Goal: Transaction & Acquisition: Purchase product/service

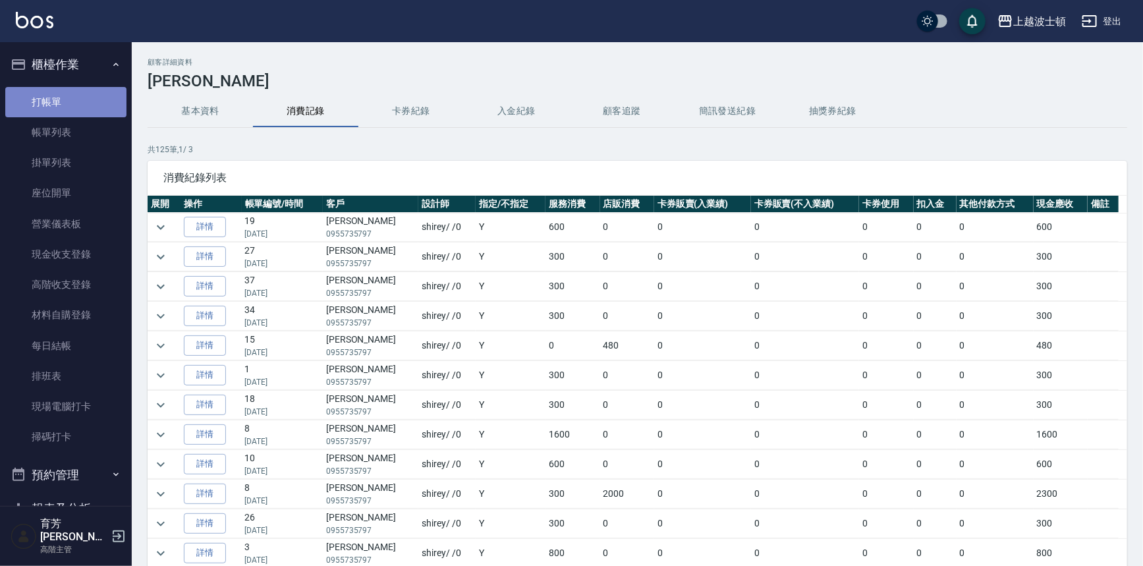
click at [81, 87] on link "打帳單" at bounding box center [65, 102] width 121 height 30
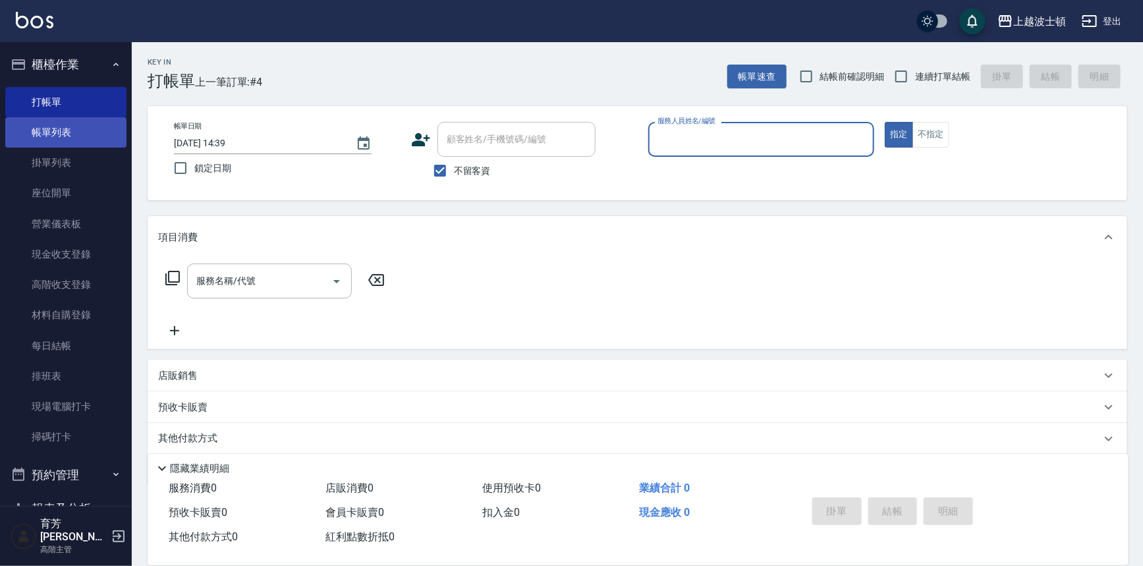
click at [66, 134] on link "帳單列表" at bounding box center [65, 132] width 121 height 30
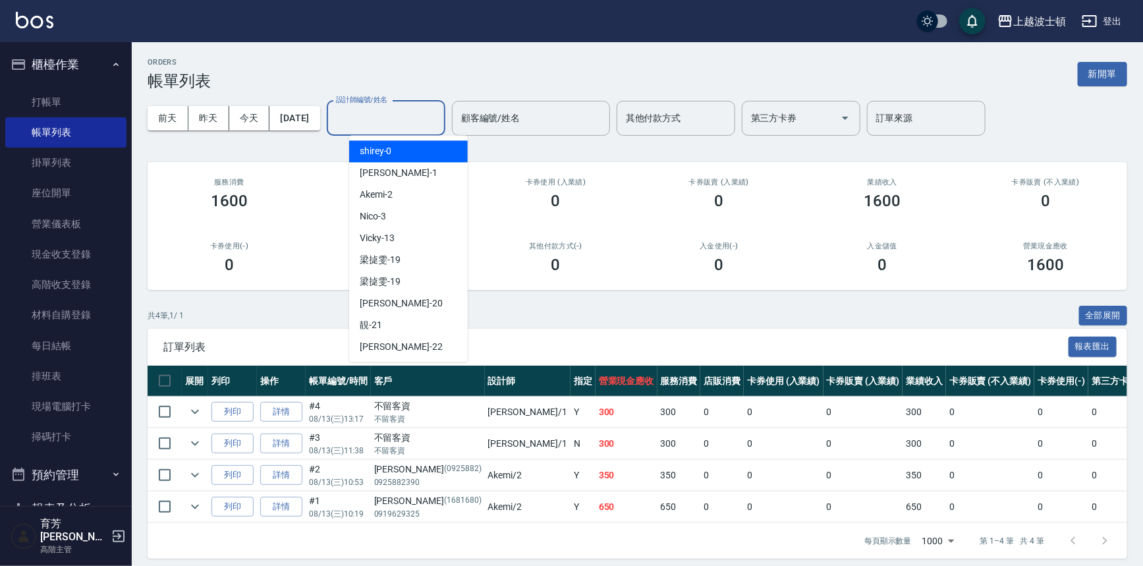
click at [387, 126] on input "設計師編號/姓名" at bounding box center [386, 118] width 107 height 23
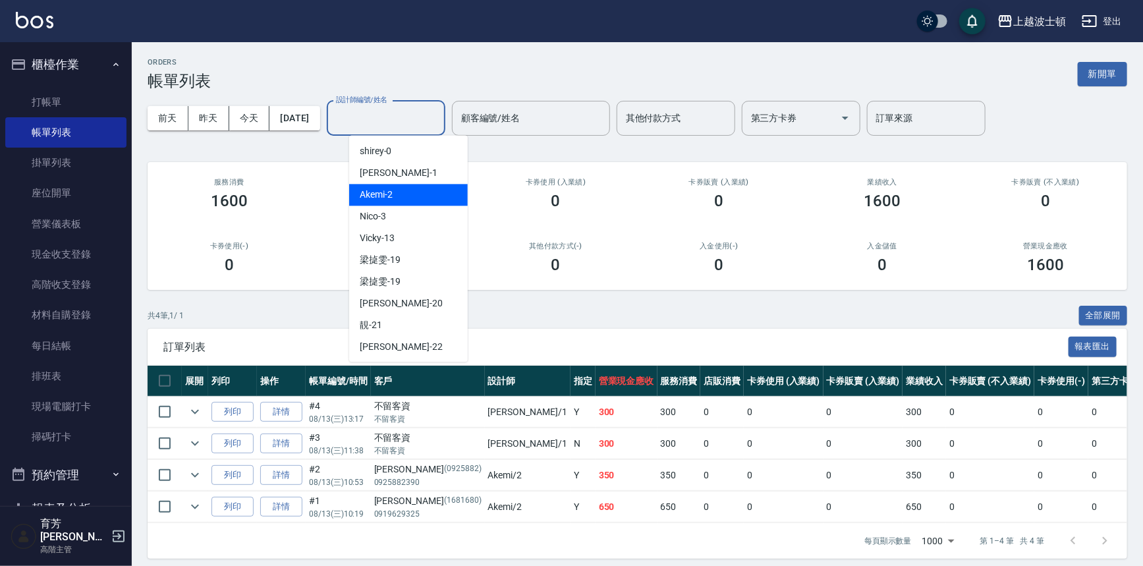
click at [410, 185] on div "Akemi -2" at bounding box center [408, 195] width 119 height 22
type input "Akemi-2"
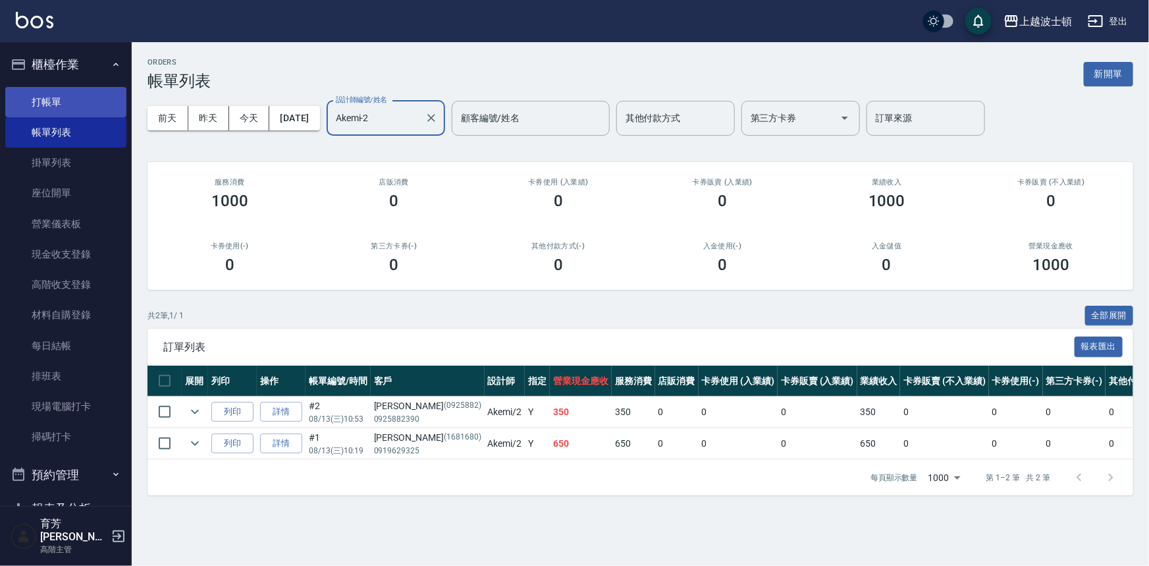
click at [90, 105] on link "打帳單" at bounding box center [65, 102] width 121 height 30
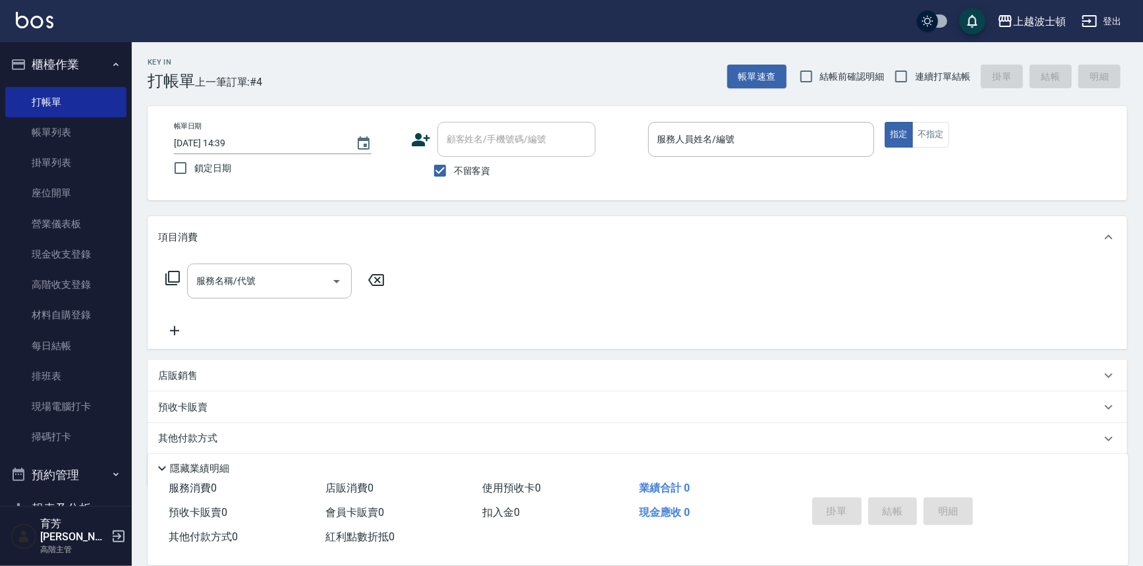
click at [464, 178] on label "不留客資" at bounding box center [458, 171] width 65 height 28
click at [454, 178] on input "不留客資" at bounding box center [440, 171] width 28 height 28
checkbox input "false"
click at [475, 138] on input "顧客姓名/手機號碼/編號" at bounding box center [506, 139] width 126 height 23
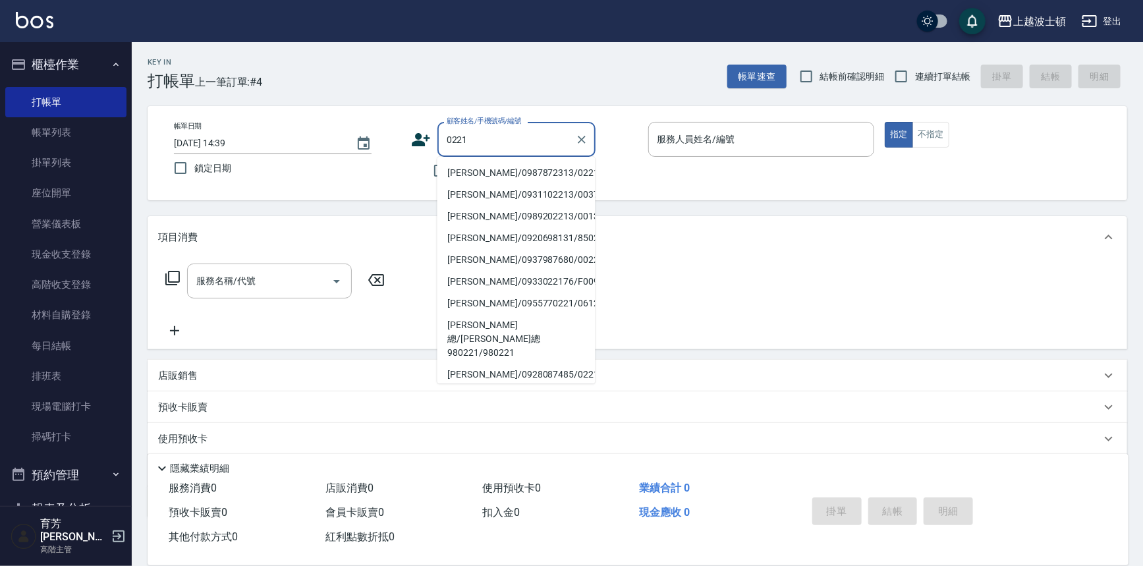
click at [501, 167] on li "[PERSON_NAME]/0987872313/0221" at bounding box center [516, 173] width 158 height 22
type input "[PERSON_NAME]/0987872313/0221"
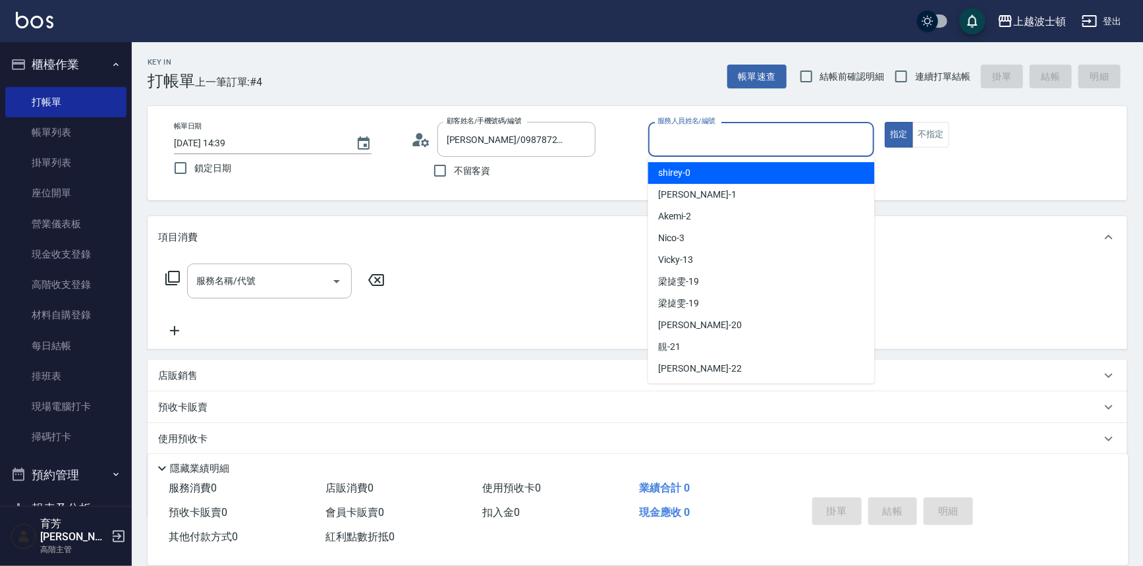
click at [752, 137] on input "服務人員姓名/編號" at bounding box center [761, 139] width 215 height 23
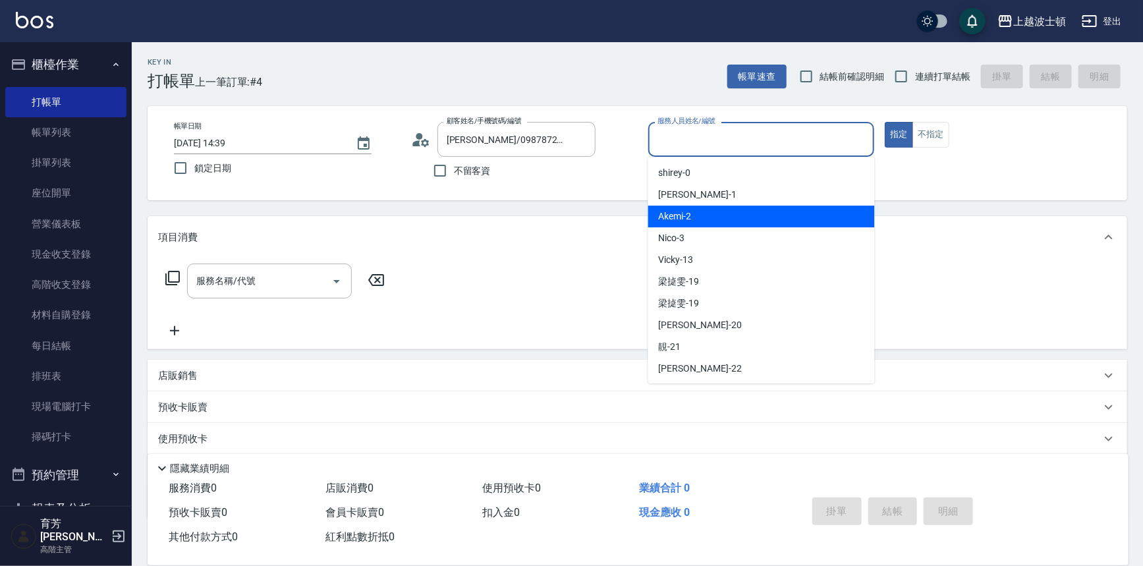
click at [744, 219] on div "Akemi -2" at bounding box center [761, 216] width 227 height 22
type input "Akemi-2"
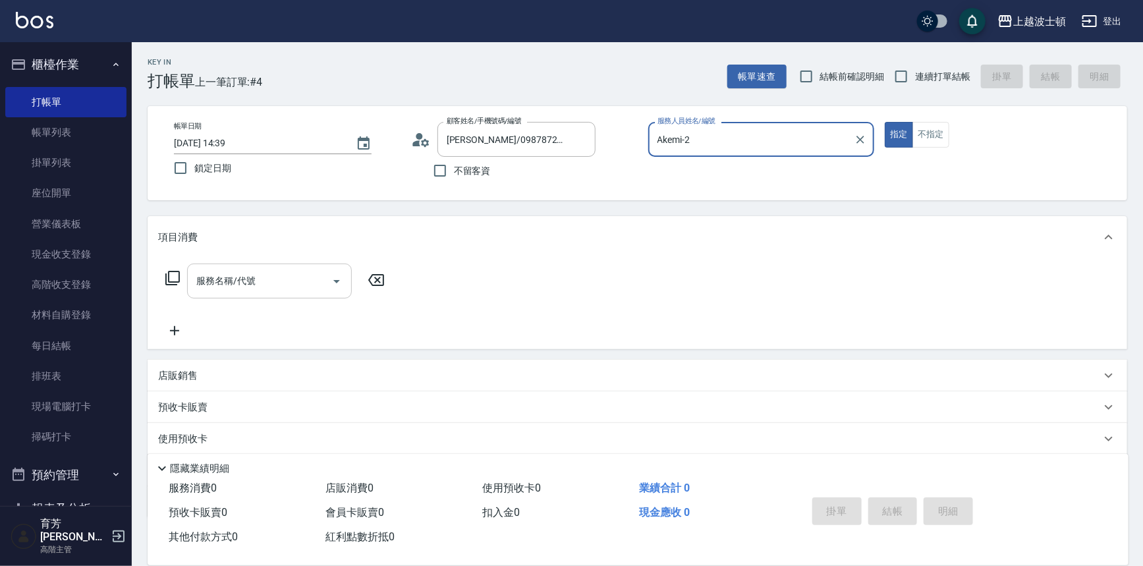
click at [270, 265] on div "服務名稱/代號" at bounding box center [269, 280] width 165 height 35
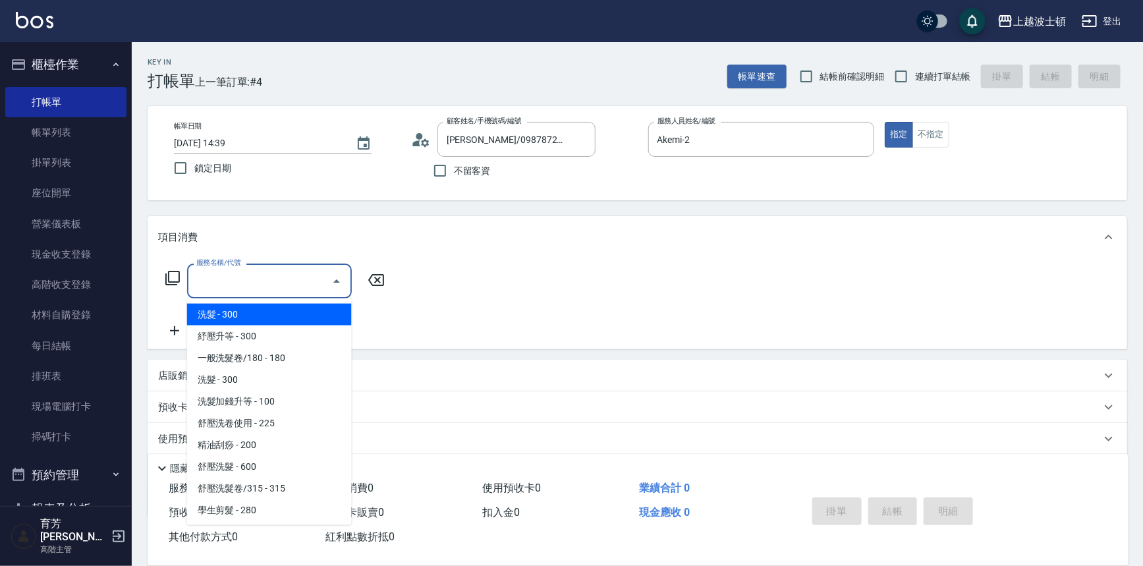
click at [279, 310] on span "洗髮 - 300" at bounding box center [269, 315] width 165 height 22
type input "洗髮(201)"
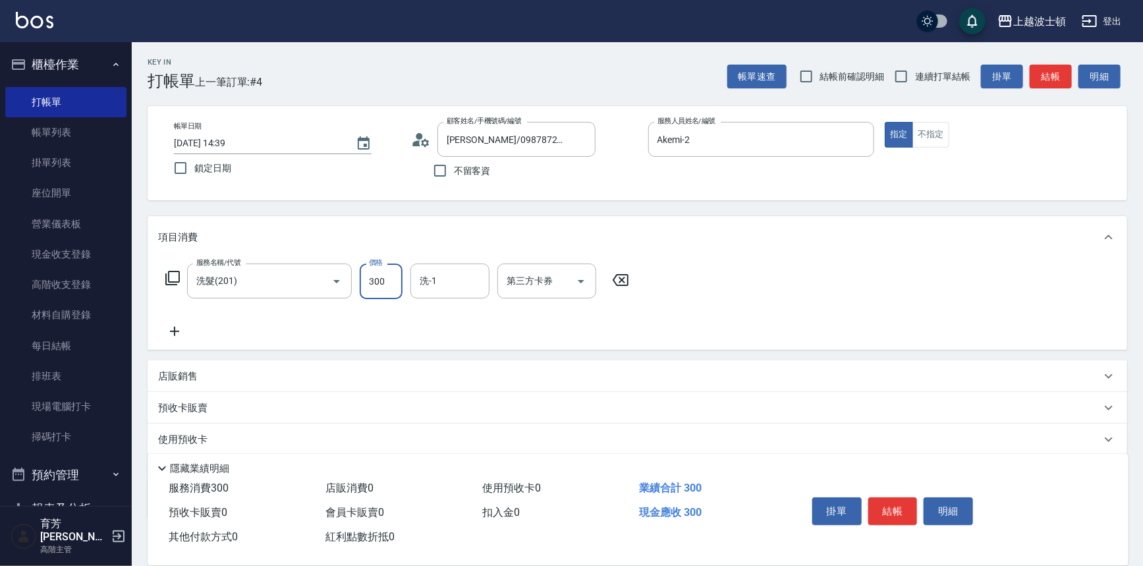
click at [370, 285] on input "300" at bounding box center [381, 281] width 43 height 36
type input "270"
click at [455, 277] on input "洗-1" at bounding box center [449, 280] width 67 height 23
click at [474, 331] on div "又郡 -26" at bounding box center [449, 336] width 79 height 22
type input "又郡-26"
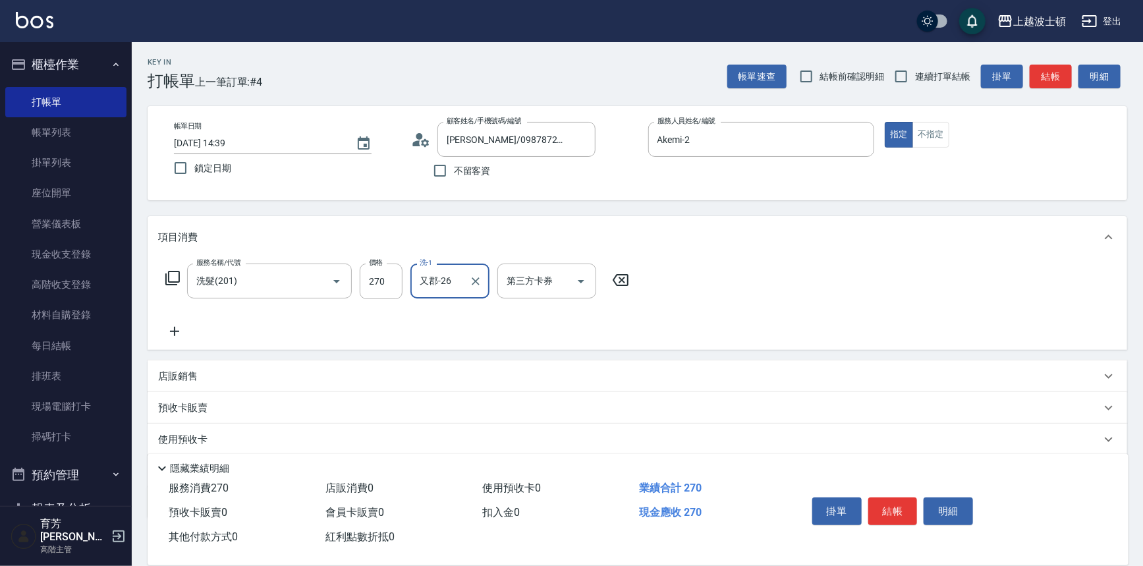
click at [800, 291] on div "服務名稱/代號 洗髮(201) 服務名稱/代號 價格 270 價格 洗-1 又郡-26 洗-1 第三方卡券 第三方卡券" at bounding box center [637, 304] width 979 height 92
click at [888, 508] on button "結帳" at bounding box center [892, 511] width 49 height 28
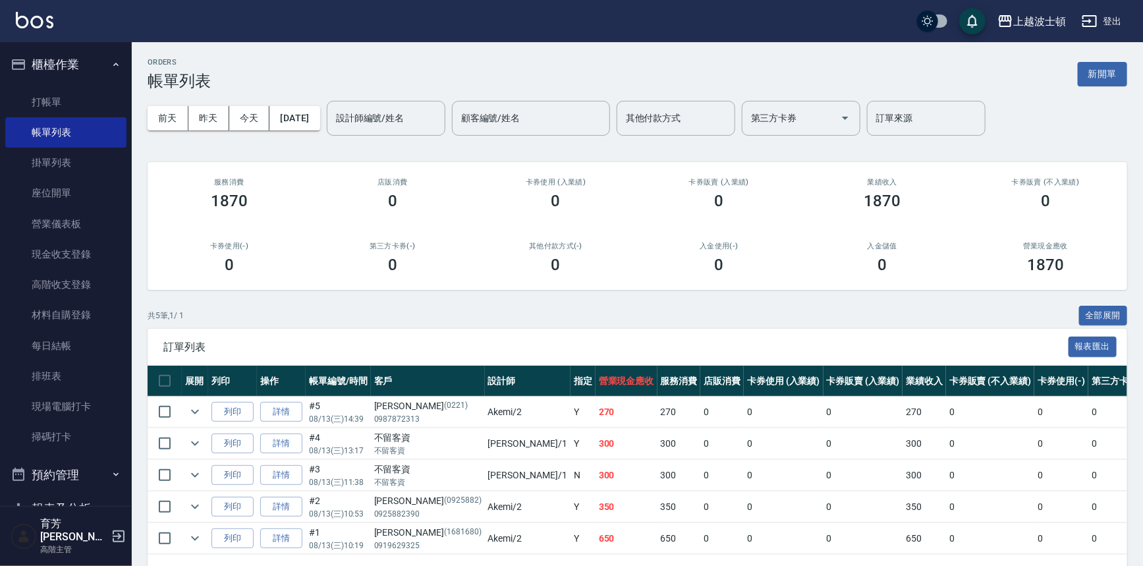
click at [392, 119] on input "設計師編號/姓名" at bounding box center [386, 118] width 107 height 23
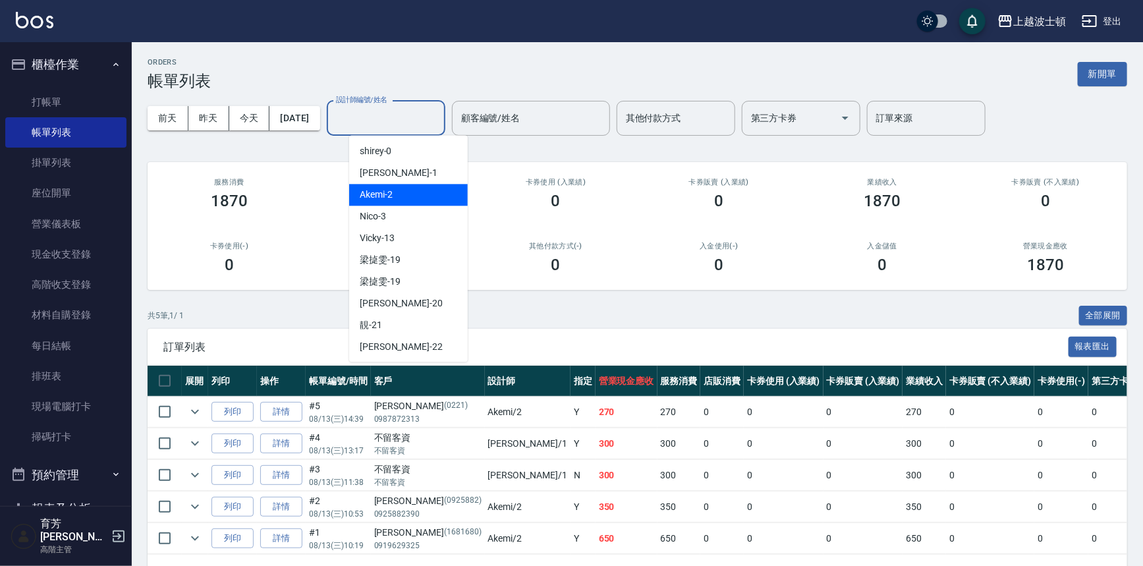
click at [411, 189] on div "Akemi -2" at bounding box center [408, 195] width 119 height 22
type input "Akemi-2"
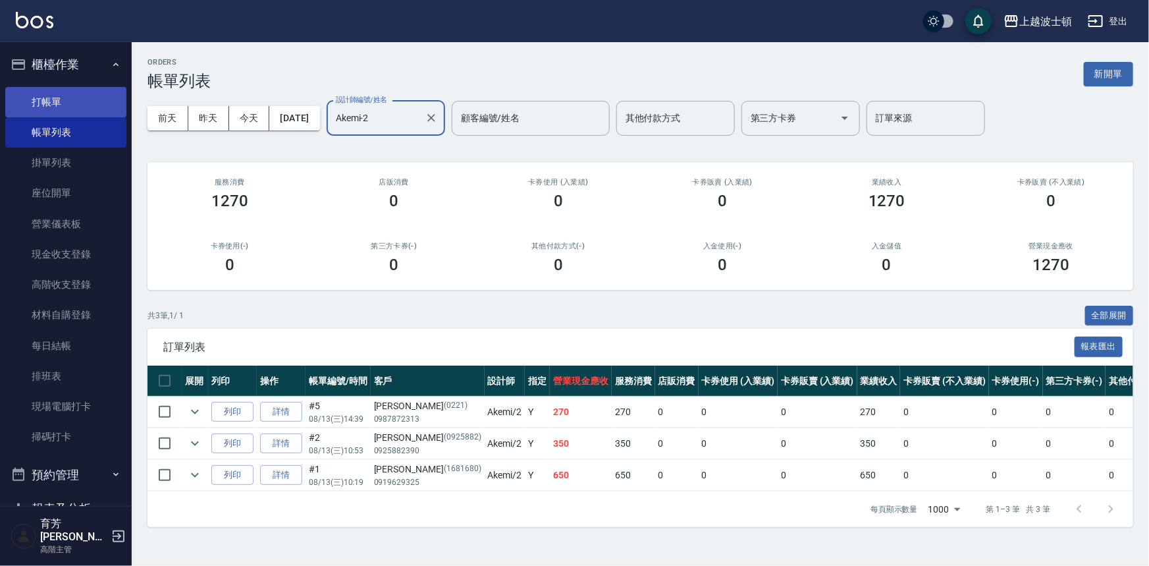
click at [54, 98] on link "打帳單" at bounding box center [65, 102] width 121 height 30
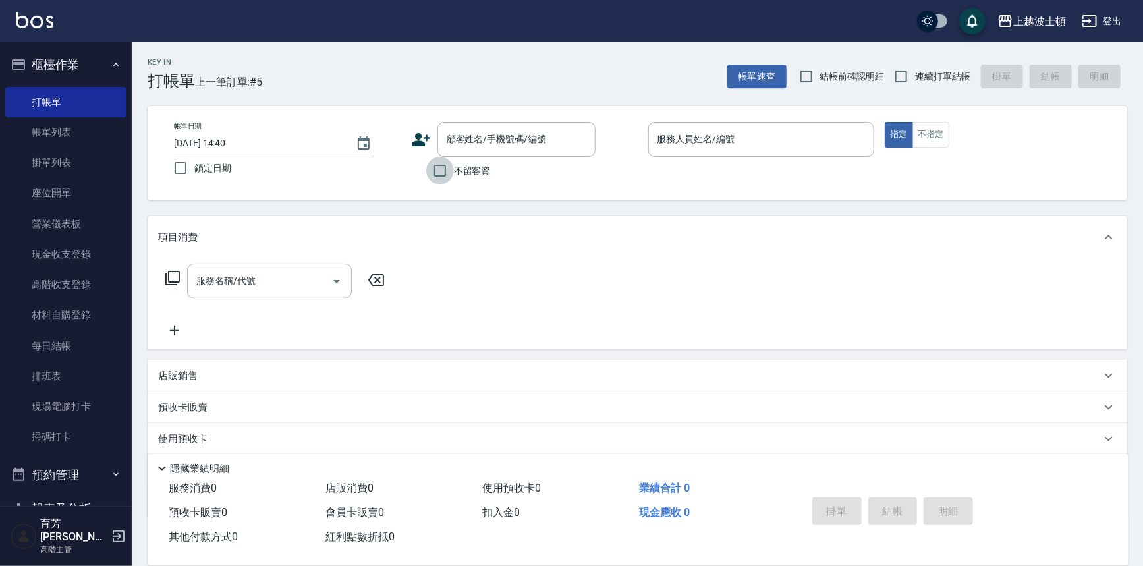
drag, startPoint x: 452, startPoint y: 163, endPoint x: 510, endPoint y: 163, distance: 58.0
click at [452, 163] on input "不留客資" at bounding box center [440, 171] width 28 height 28
checkbox input "true"
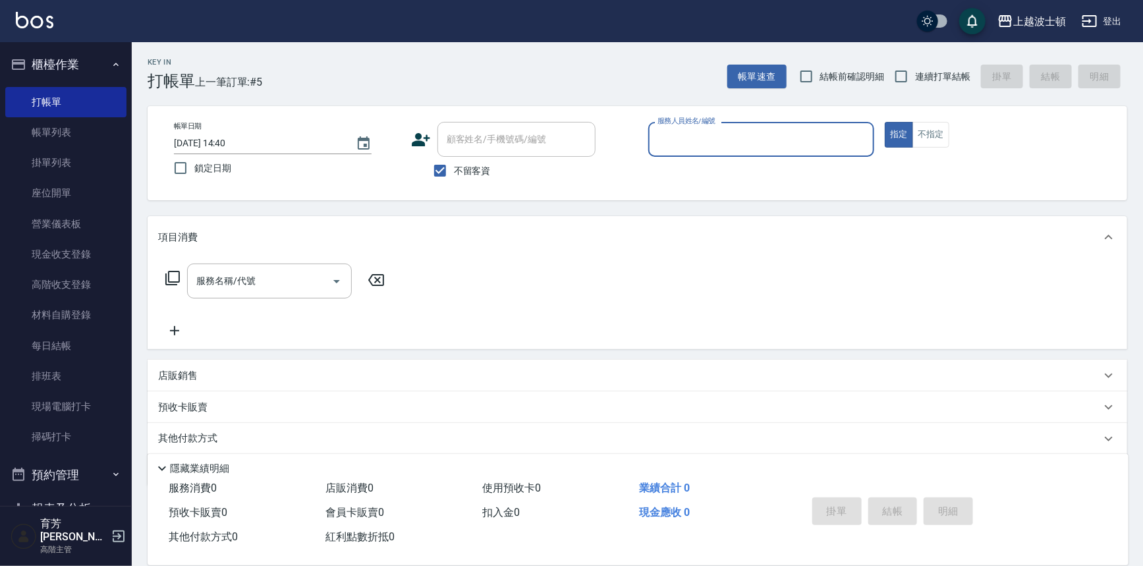
click at [689, 135] on input "服務人員姓名/編號" at bounding box center [761, 139] width 215 height 23
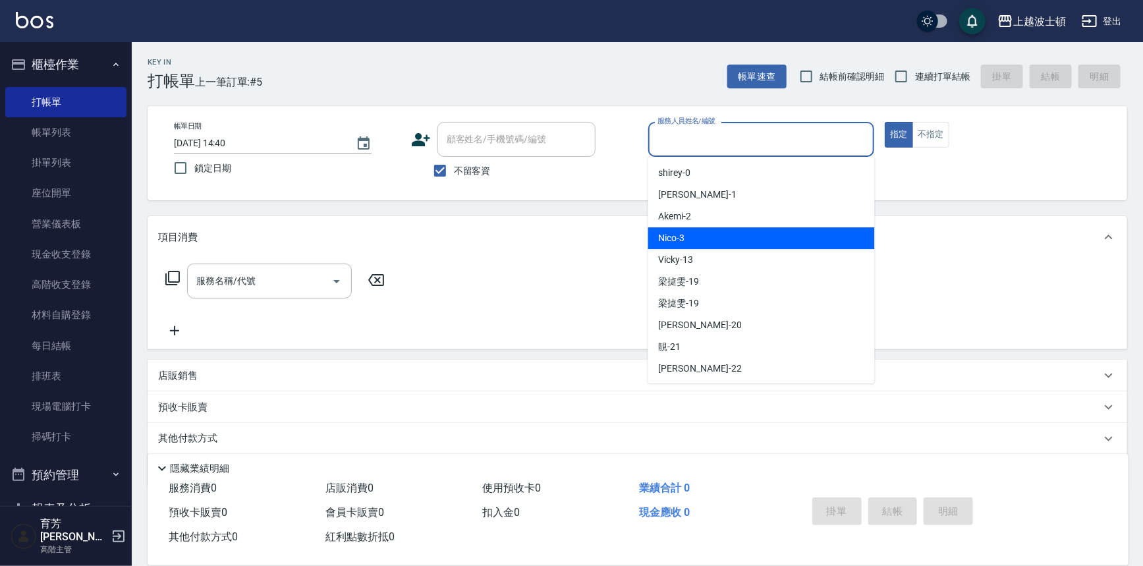
drag, startPoint x: 724, startPoint y: 227, endPoint x: 949, endPoint y: 171, distance: 231.5
click at [724, 228] on div "Nico -3" at bounding box center [761, 238] width 227 height 22
type input "Nico-3"
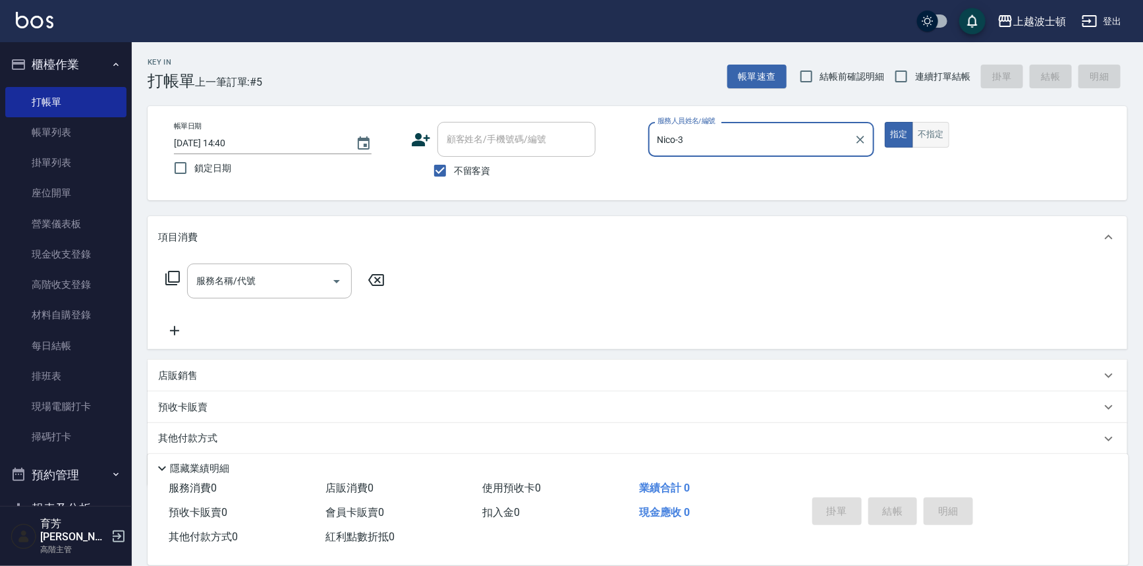
click at [924, 142] on button "不指定" at bounding box center [930, 135] width 37 height 26
click at [212, 268] on div "服務名稱/代號" at bounding box center [269, 280] width 165 height 35
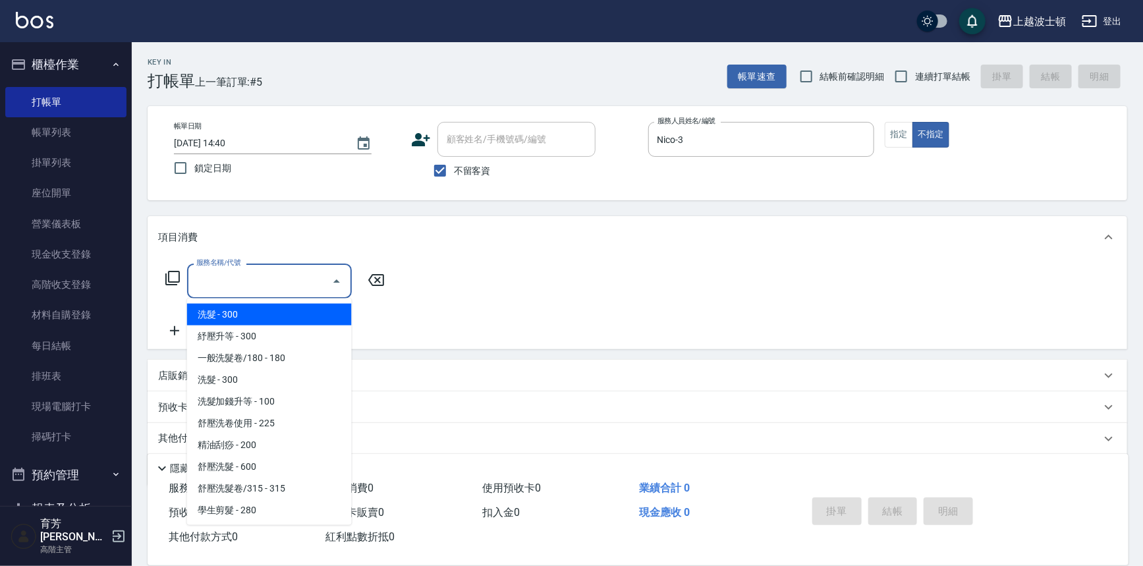
click at [268, 310] on span "洗髮 - 300" at bounding box center [269, 315] width 165 height 22
type input "洗髮(201)"
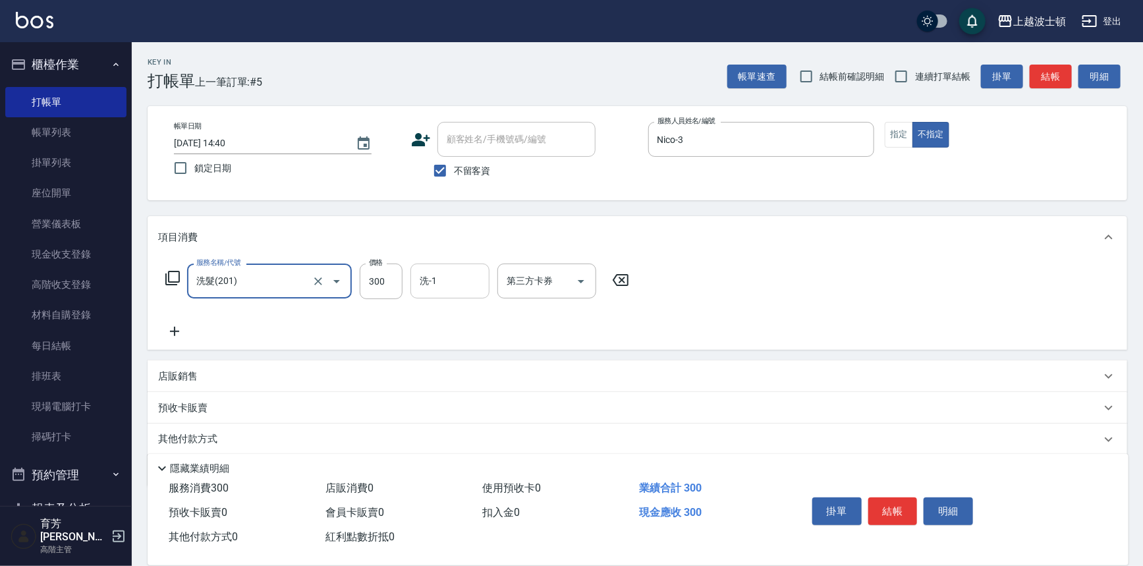
click at [466, 277] on input "洗-1" at bounding box center [449, 280] width 67 height 23
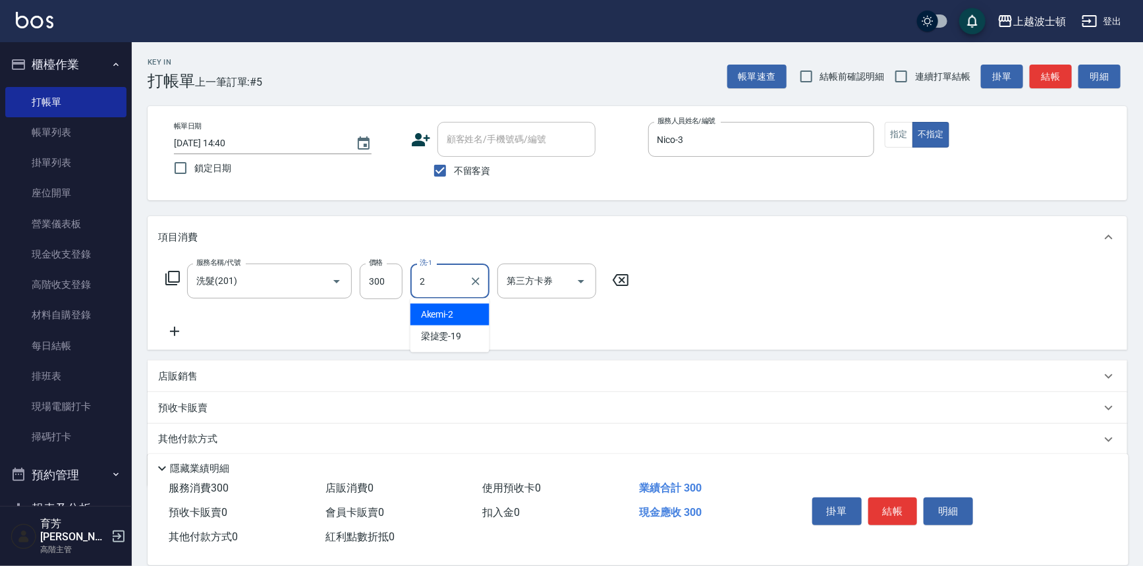
click at [464, 306] on div "Akemi -2" at bounding box center [449, 315] width 79 height 22
type input "Akemi-2"
click at [184, 331] on icon at bounding box center [174, 331] width 33 height 16
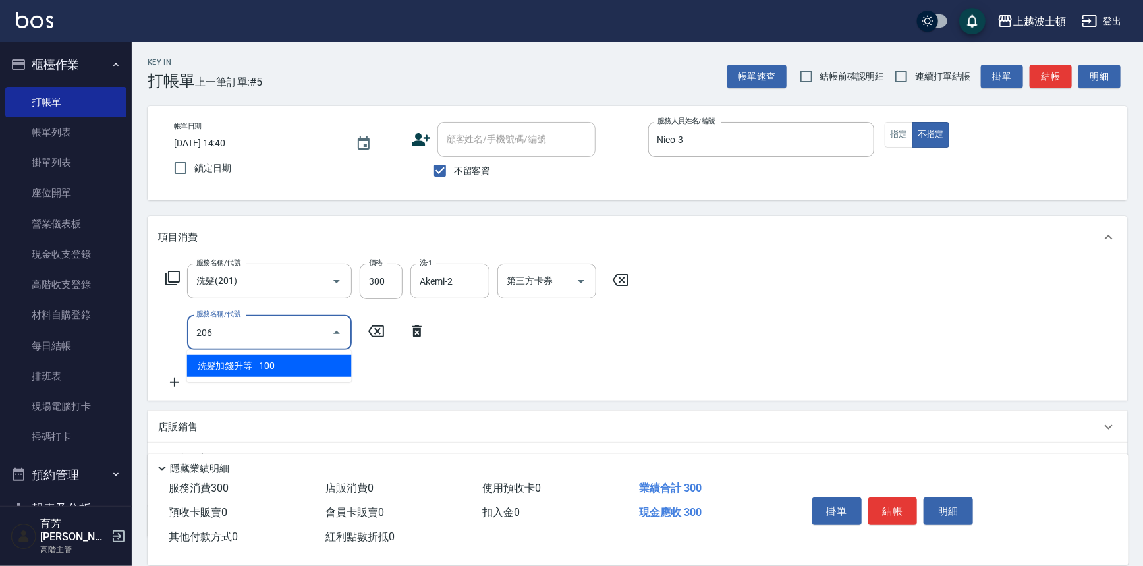
click at [238, 364] on span "洗髮加錢升等 - 100" at bounding box center [269, 366] width 165 height 22
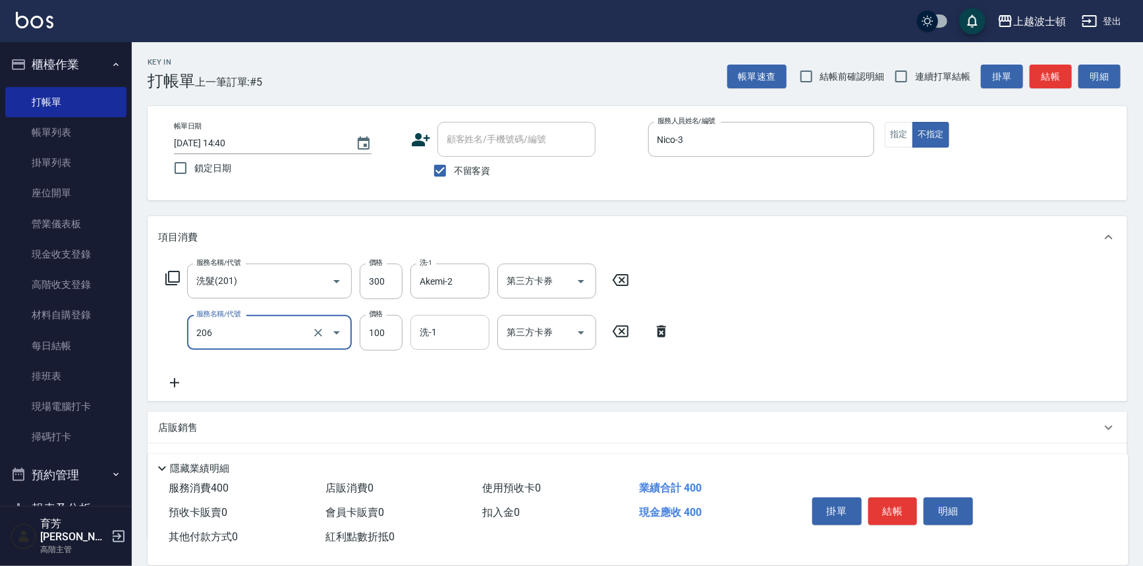
type input "洗髮加錢升等(206)"
click at [468, 336] on input "洗-1" at bounding box center [449, 332] width 67 height 23
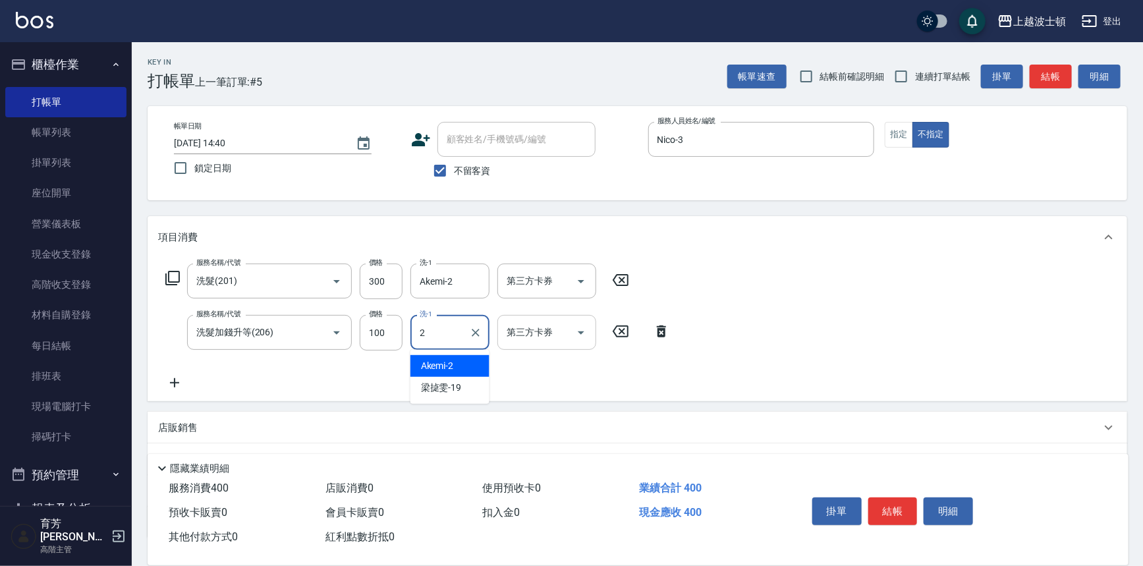
click at [472, 360] on div "Akemi -2" at bounding box center [449, 366] width 79 height 22
type input "Akemi-2"
click at [819, 326] on div "服務名稱/代號 洗髮(201) 服務名稱/代號 價格 300 價格 洗-1 Akemi-2 洗-1 第三方卡券 第三方卡券 服務名稱/代號 洗髮加錢升等(20…" at bounding box center [637, 329] width 979 height 143
click at [892, 506] on button "結帳" at bounding box center [892, 511] width 49 height 28
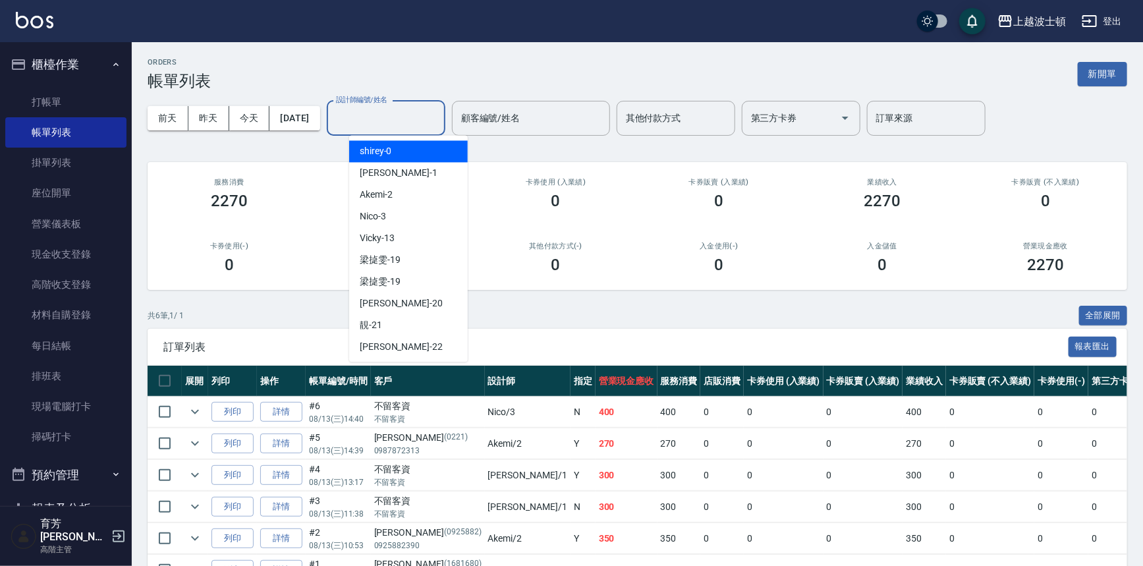
click at [397, 124] on input "設計師編號/姓名" at bounding box center [386, 118] width 107 height 23
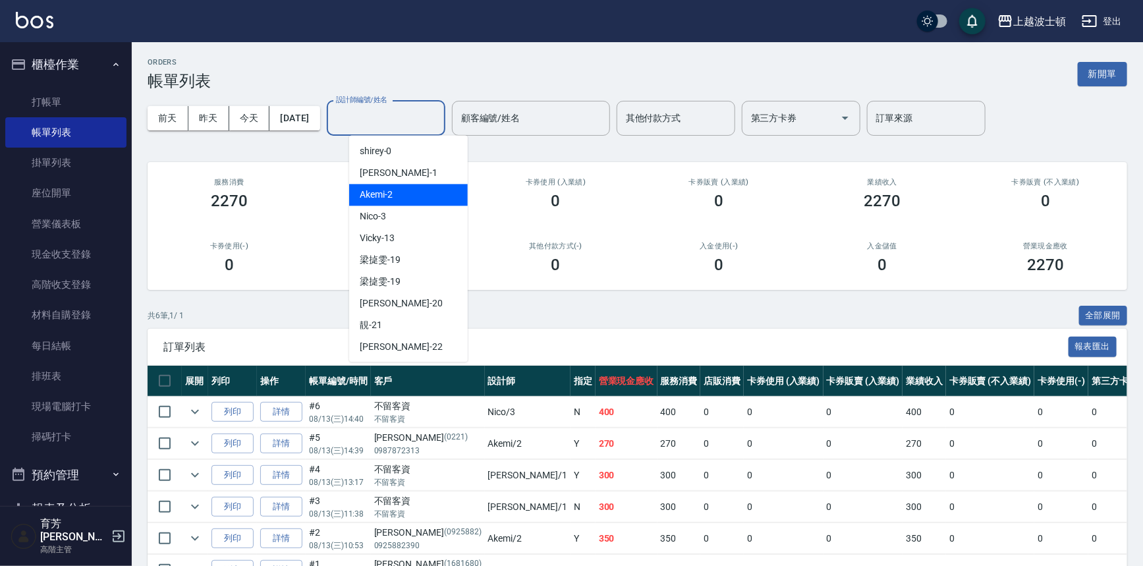
click at [415, 197] on div "Akemi -2" at bounding box center [408, 195] width 119 height 22
type input "Akemi-2"
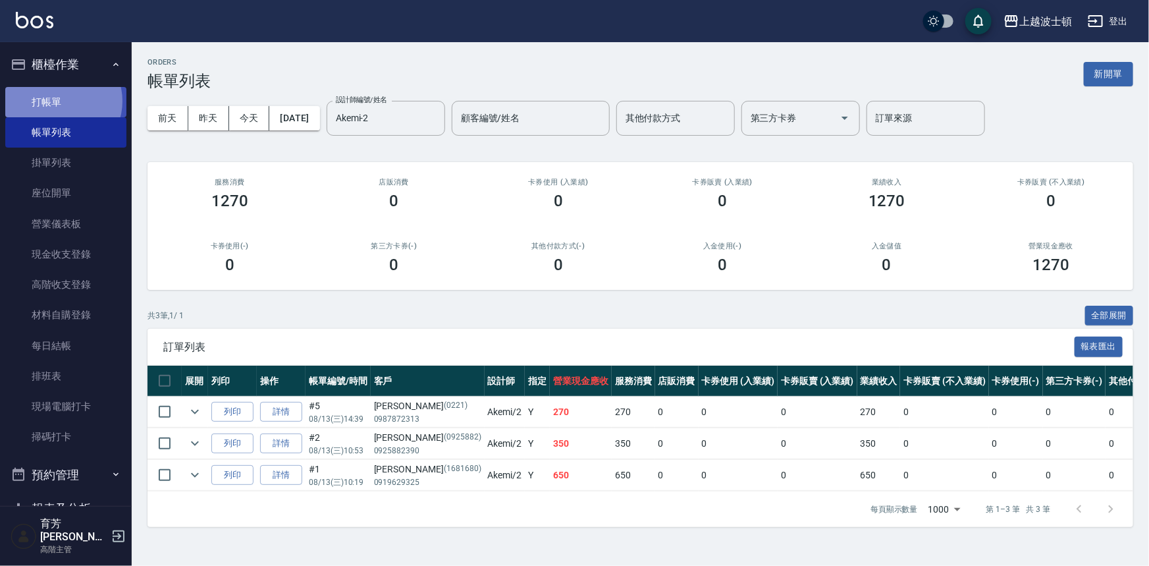
click at [62, 101] on link "打帳單" at bounding box center [65, 102] width 121 height 30
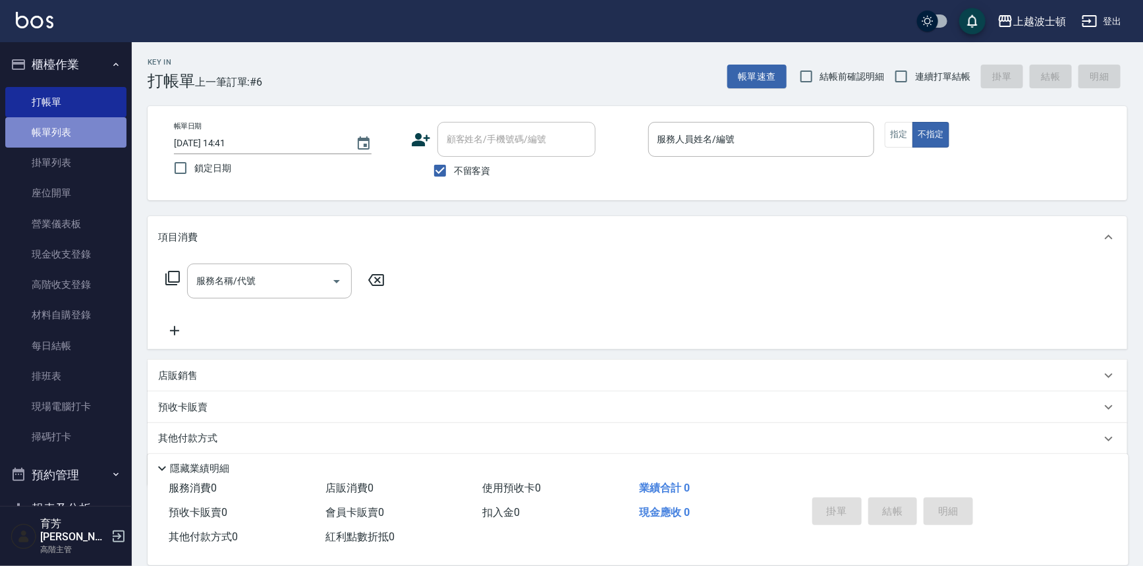
click at [72, 131] on link "帳單列表" at bounding box center [65, 132] width 121 height 30
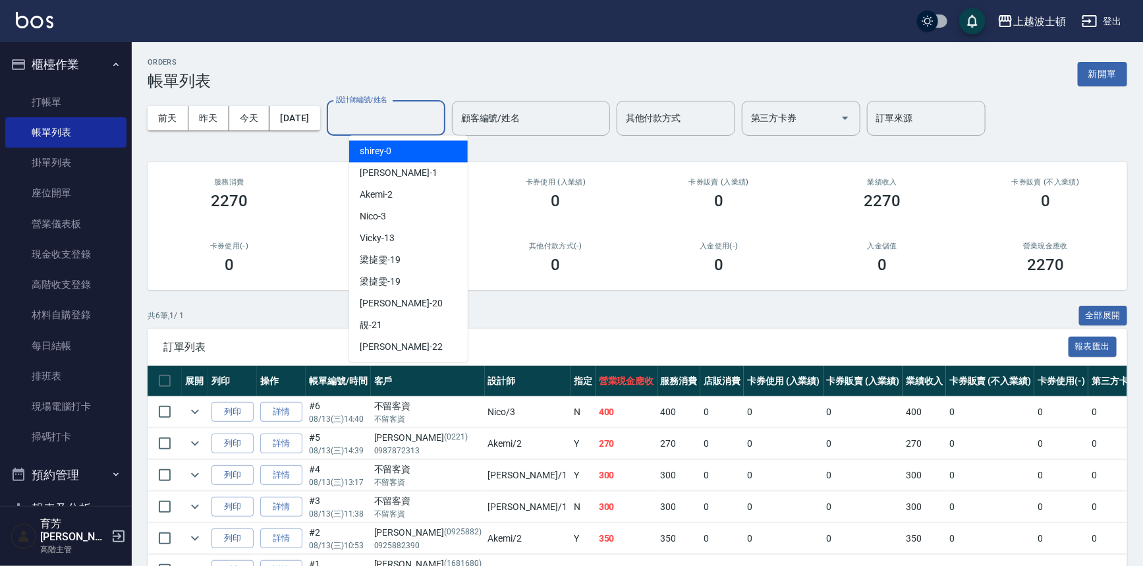
click at [415, 122] on input "設計師編號/姓名" at bounding box center [386, 118] width 107 height 23
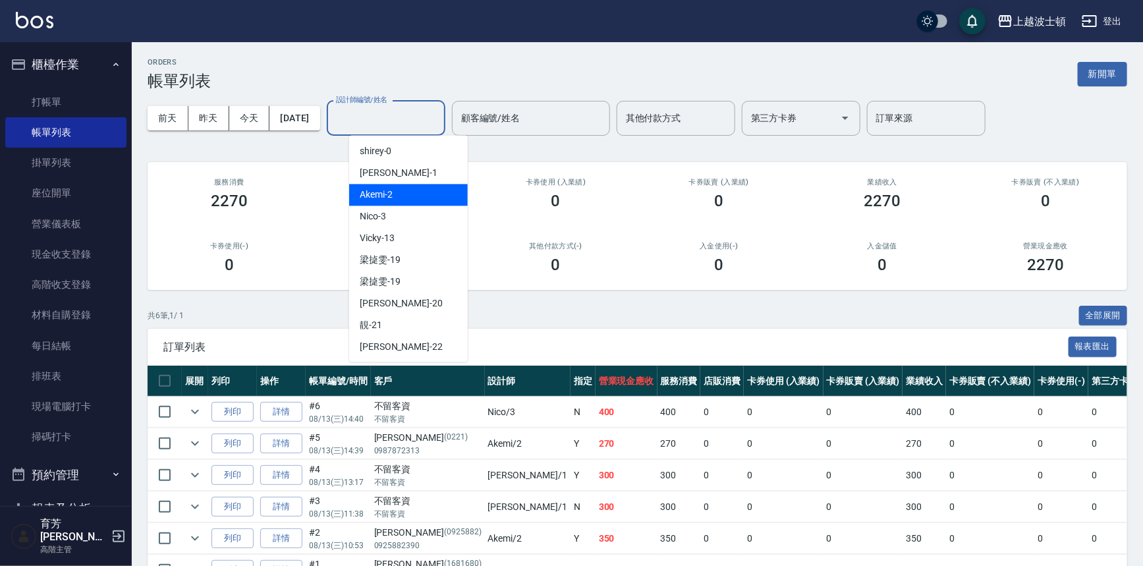
click at [427, 199] on div "Akemi -2" at bounding box center [408, 195] width 119 height 22
type input "Akemi-2"
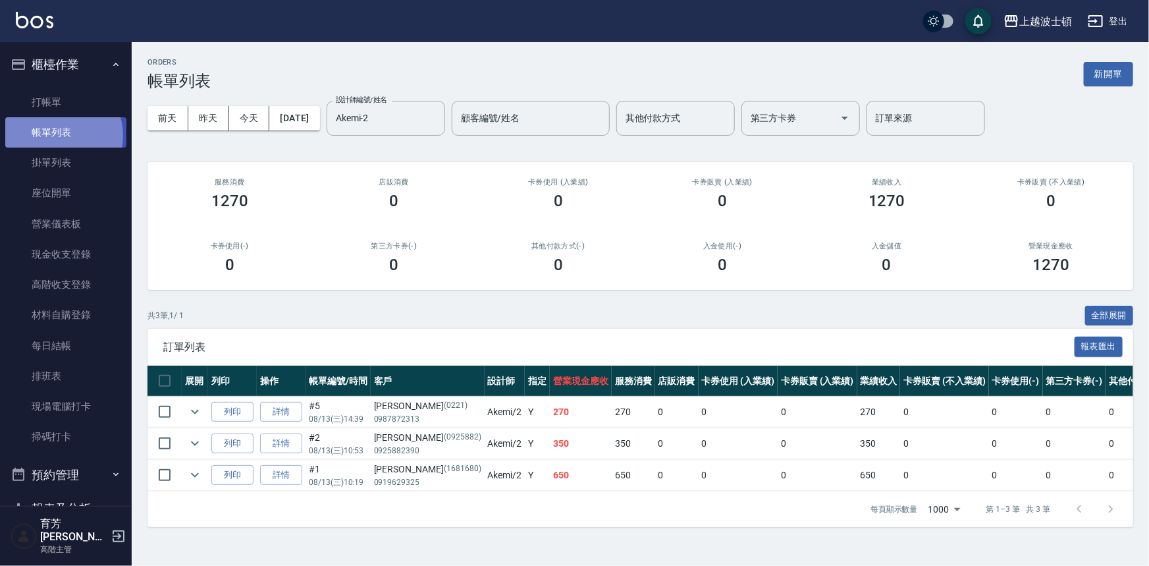
click at [56, 136] on link "帳單列表" at bounding box center [65, 132] width 121 height 30
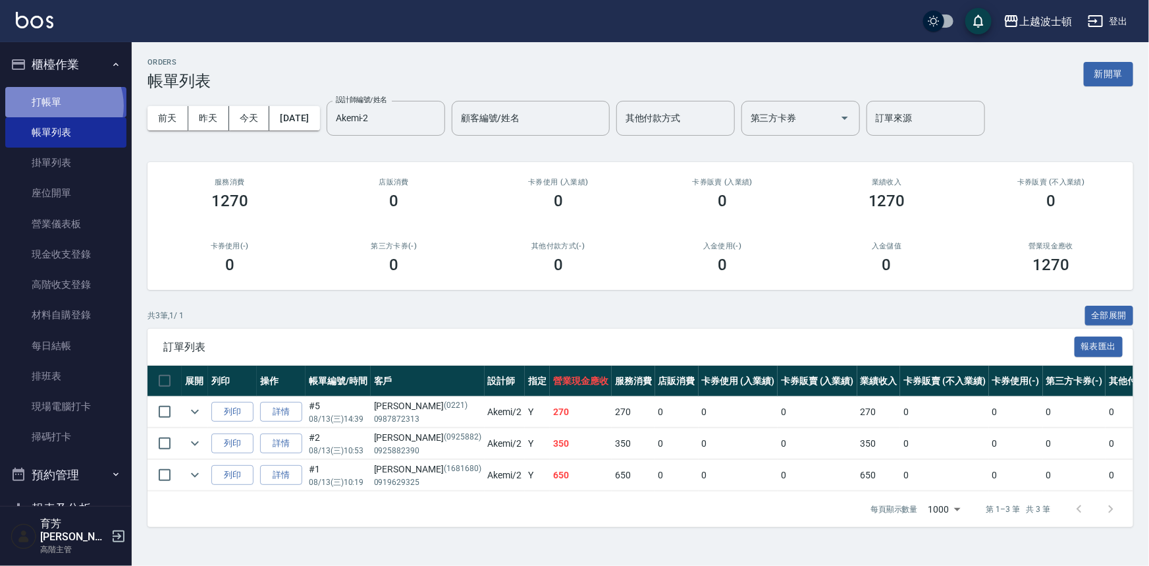
click at [59, 105] on link "打帳單" at bounding box center [65, 102] width 121 height 30
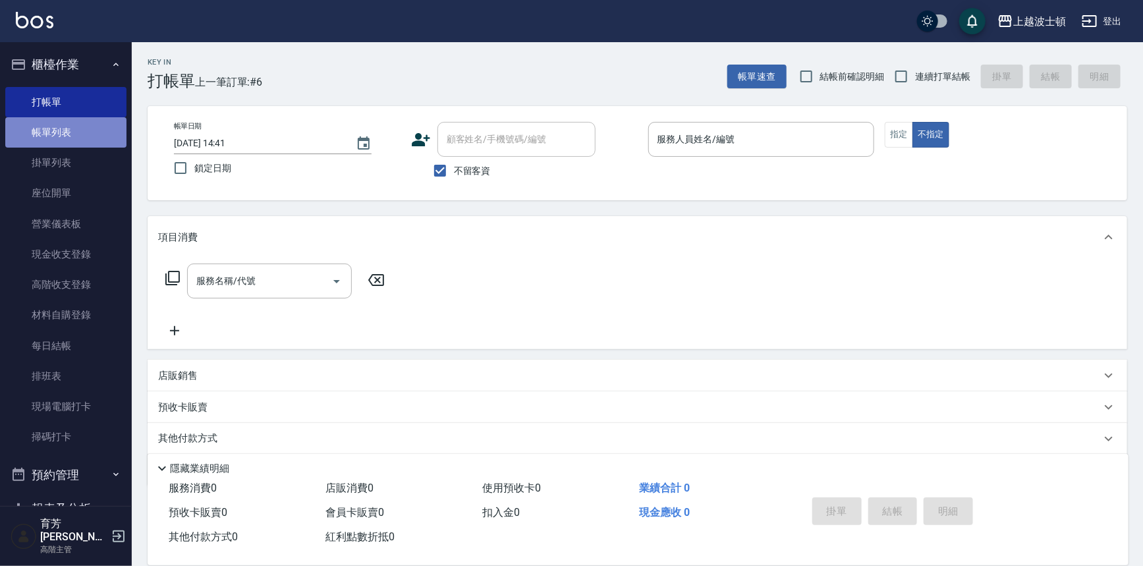
click at [68, 132] on link "帳單列表" at bounding box center [65, 132] width 121 height 30
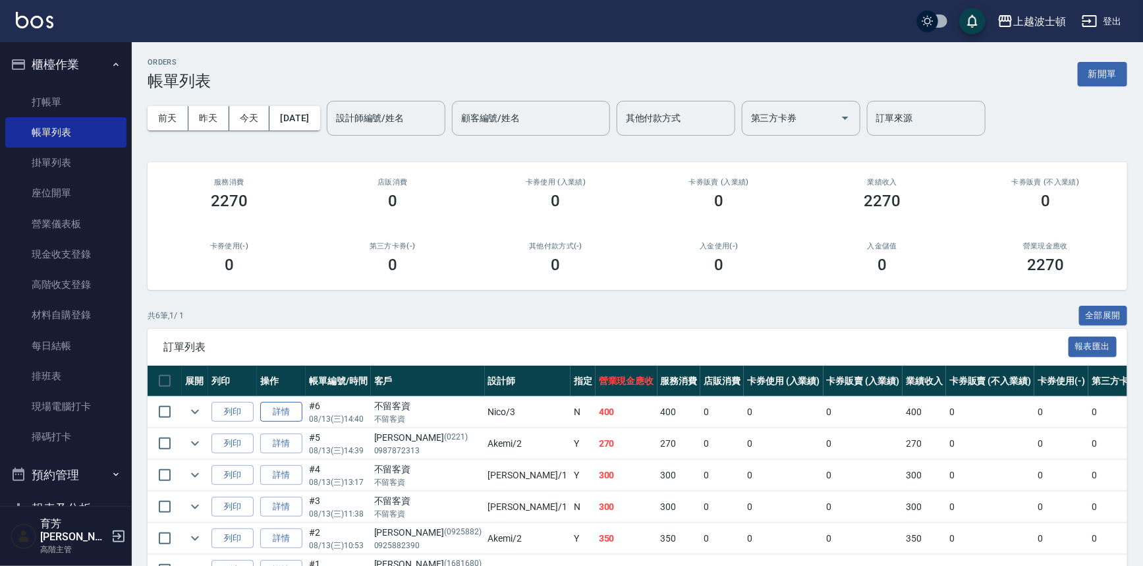
click at [297, 406] on link "詳情" at bounding box center [281, 412] width 42 height 20
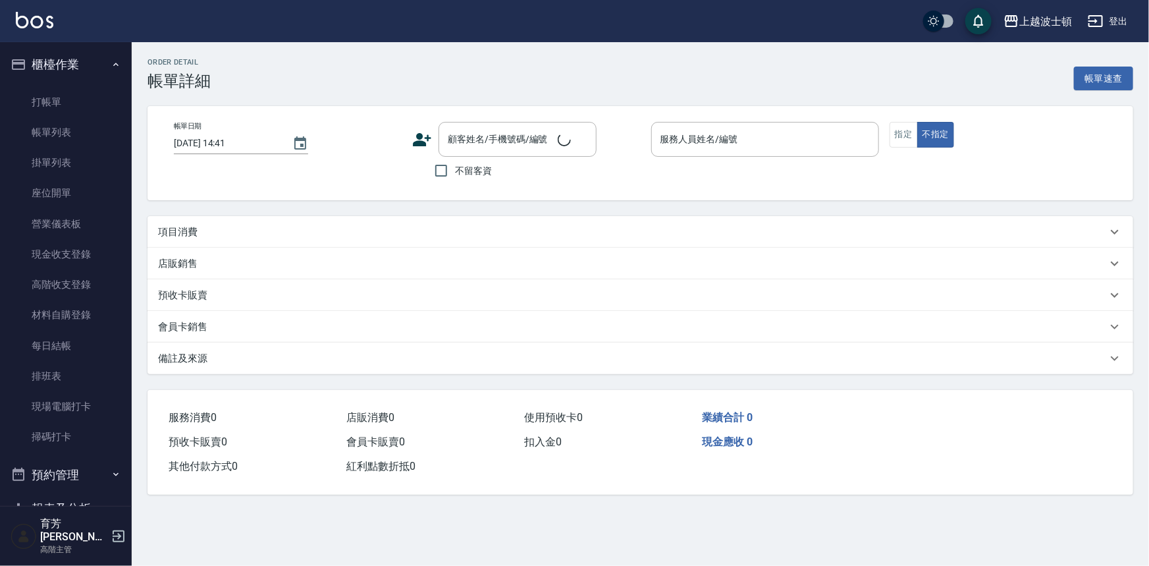
type input "[DATE] 14:40"
checkbox input "true"
type input "Nico-3"
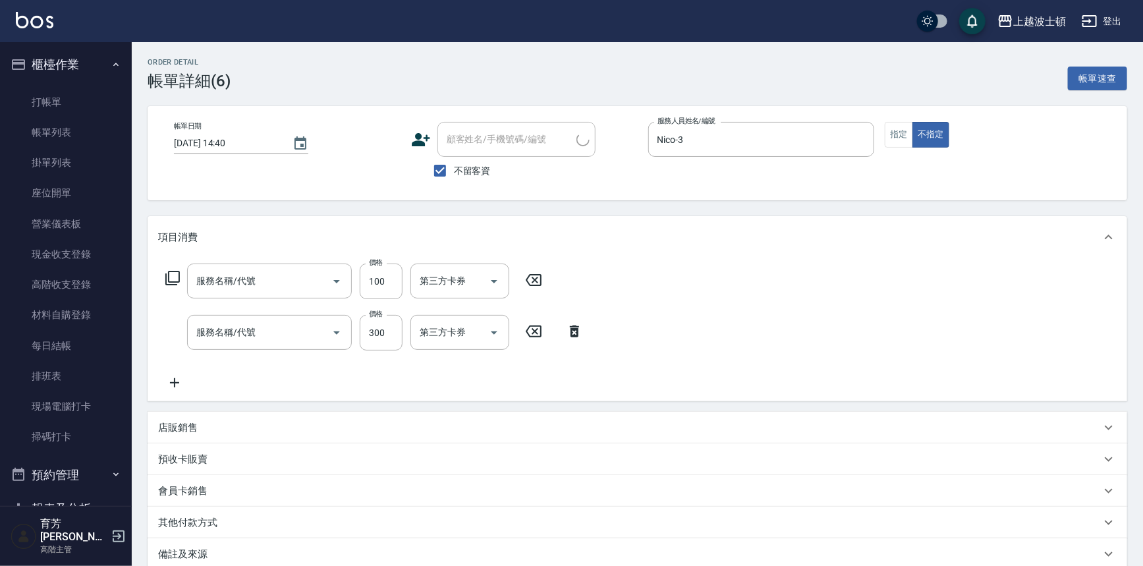
type input "洗髮加錢升等(206)"
type input "洗髮(201)"
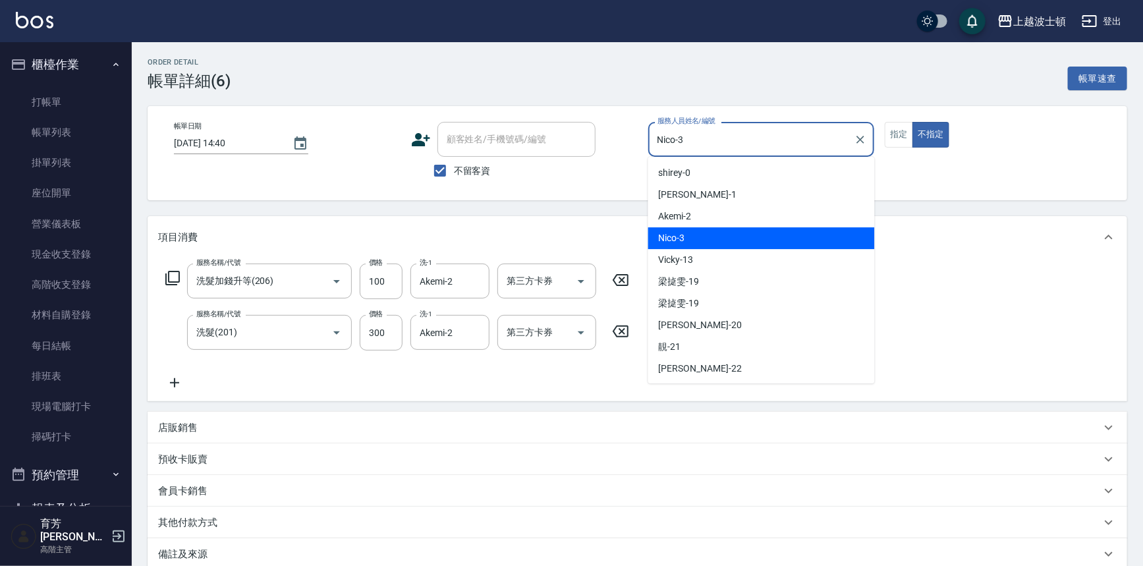
click at [754, 132] on input "Nico-3" at bounding box center [751, 139] width 195 height 23
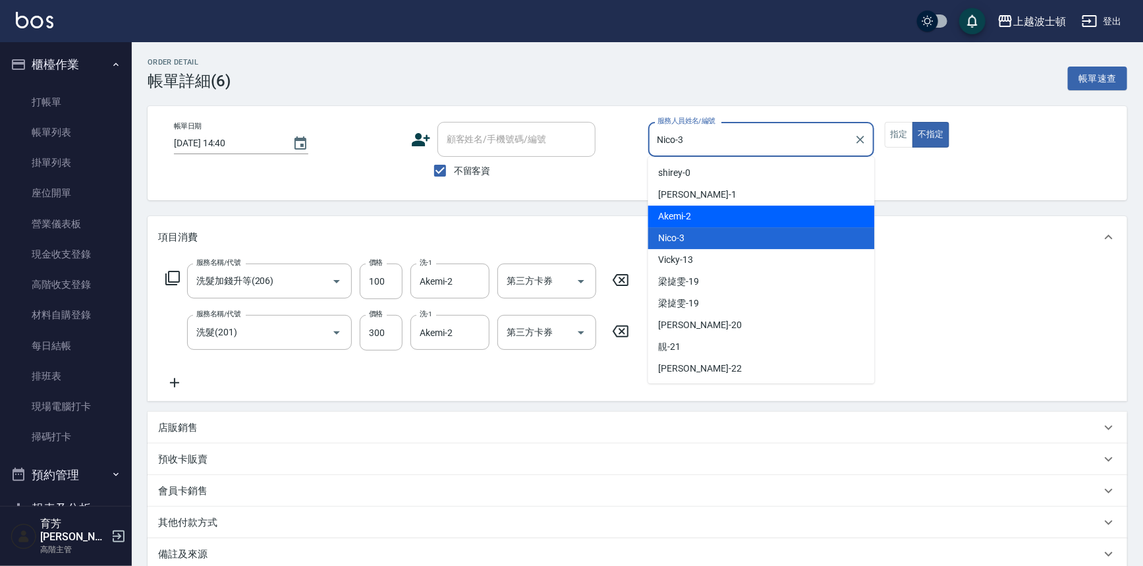
click at [765, 221] on div "Akemi -2" at bounding box center [761, 216] width 227 height 22
type input "Akemi-2"
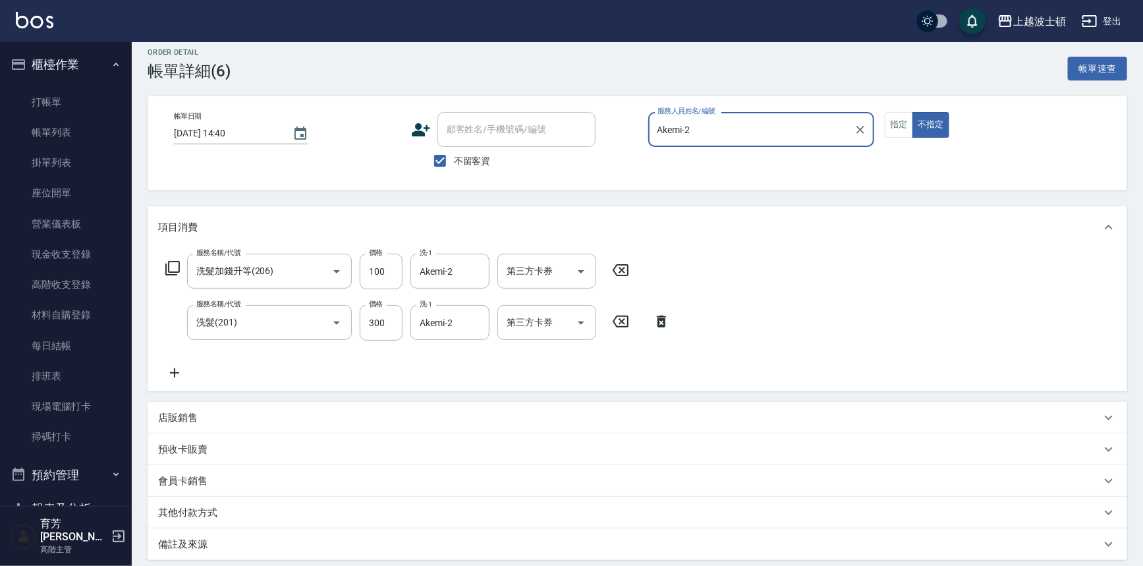
scroll to position [144, 0]
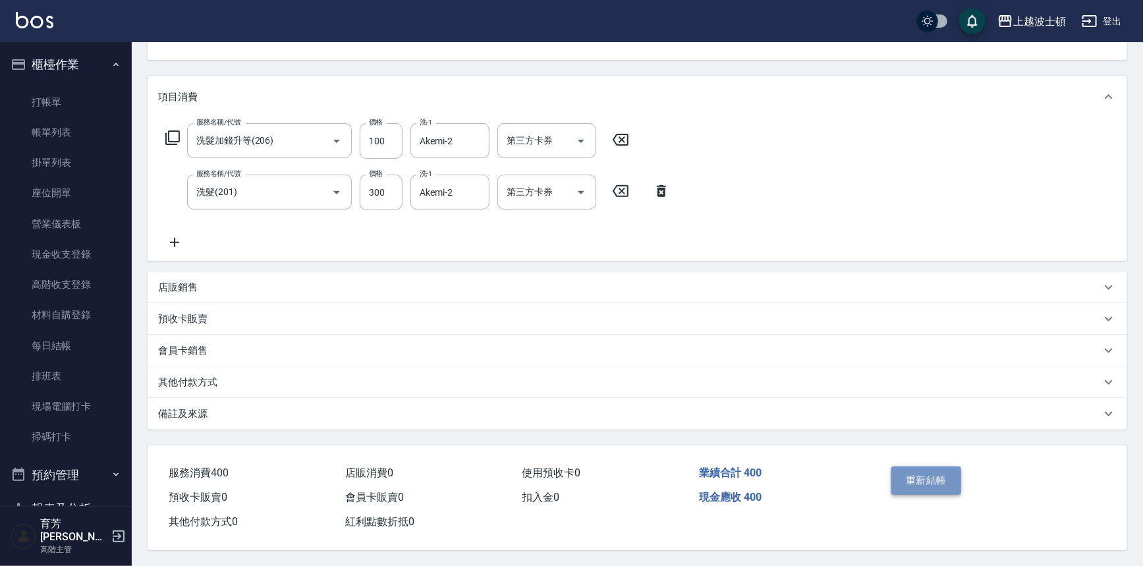
click at [931, 481] on button "重新結帳" at bounding box center [926, 480] width 70 height 28
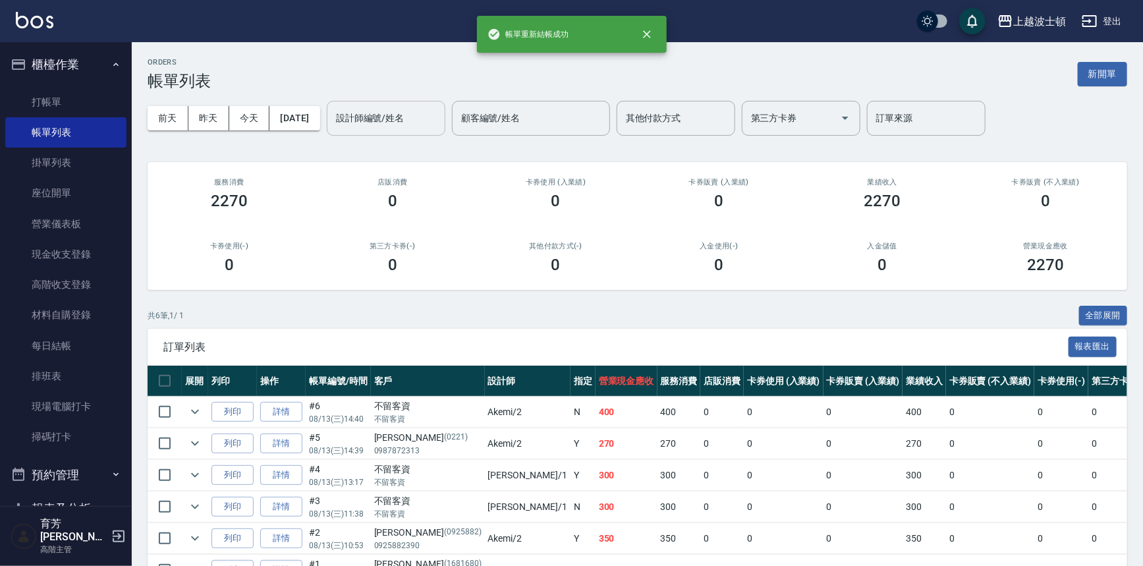
click at [401, 125] on input "設計師編號/姓名" at bounding box center [386, 118] width 107 height 23
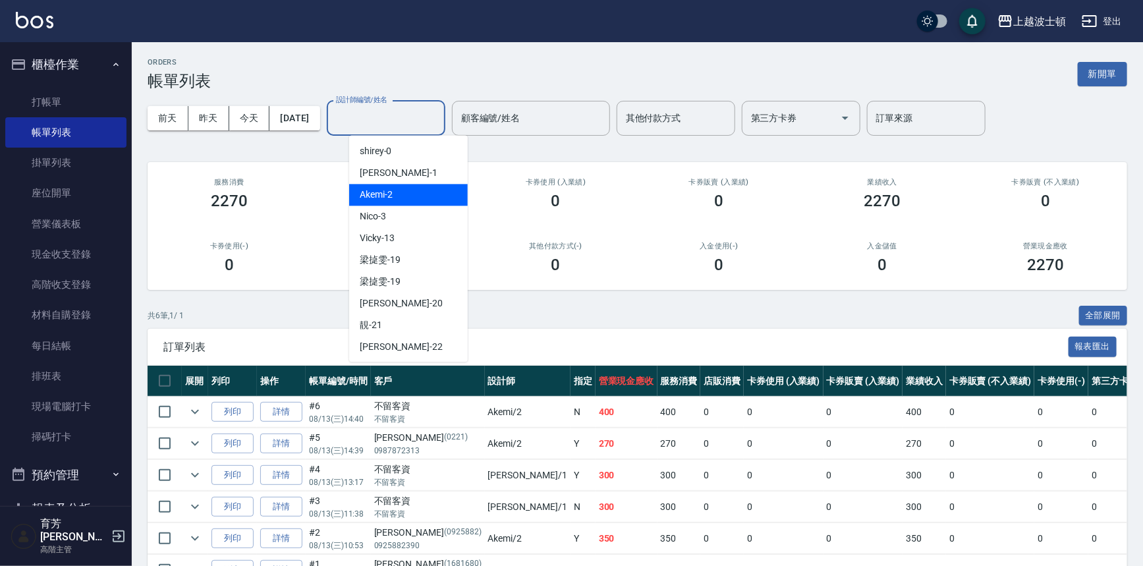
click at [425, 188] on div "Akemi -2" at bounding box center [408, 195] width 119 height 22
type input "Akemi-2"
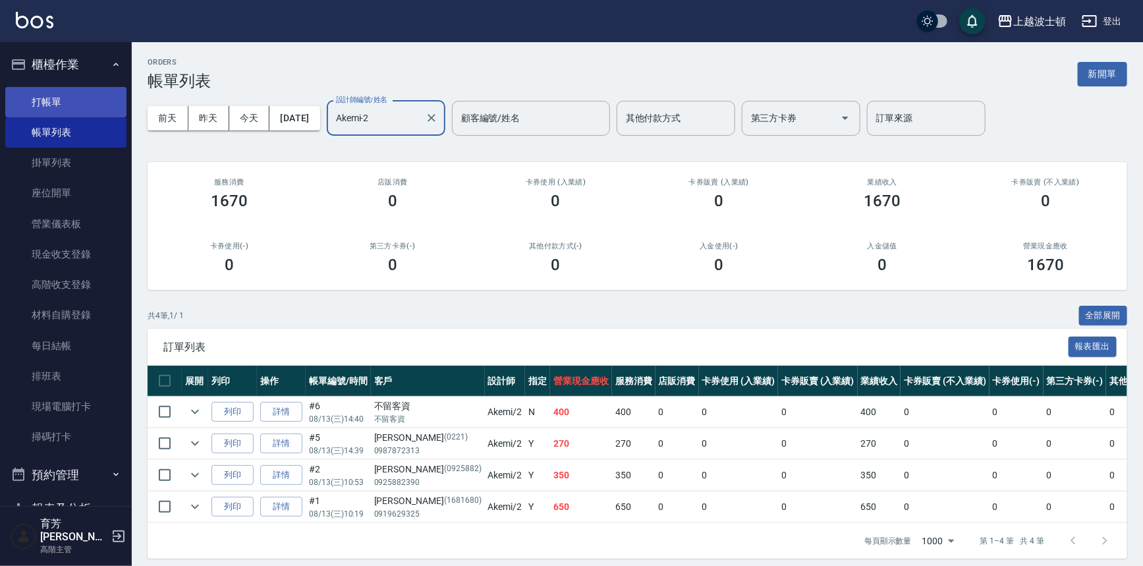
click at [94, 90] on link "打帳單" at bounding box center [65, 102] width 121 height 30
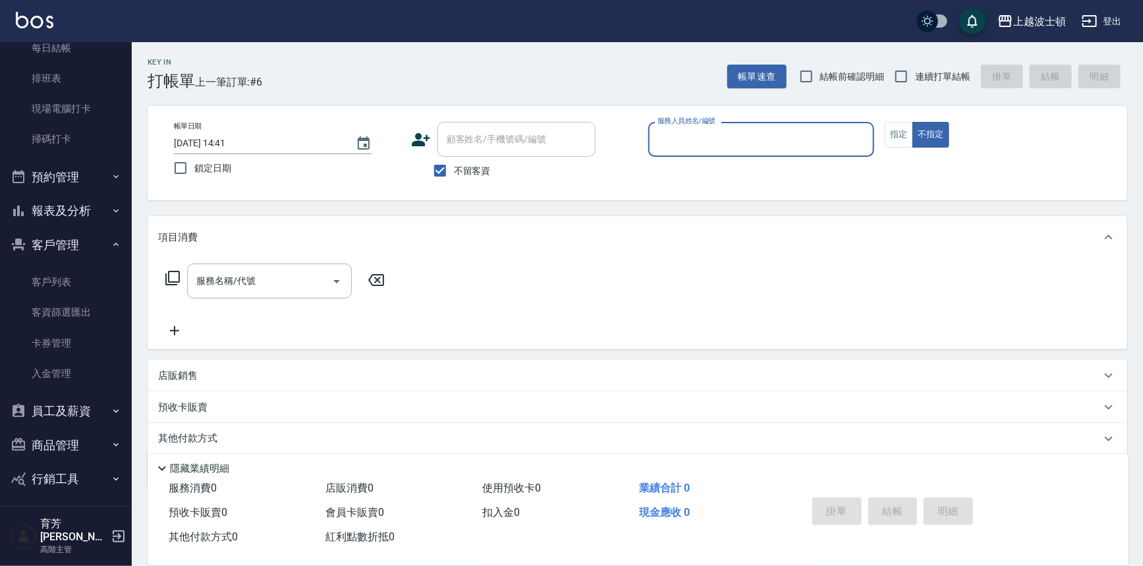
scroll to position [300, 0]
click at [71, 205] on button "報表及分析" at bounding box center [65, 209] width 121 height 34
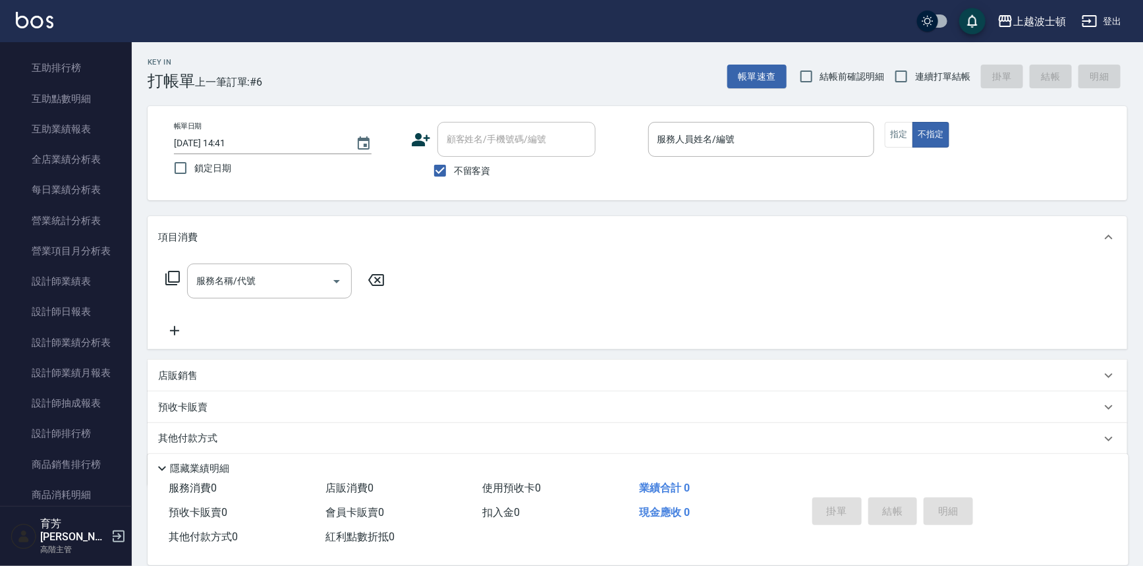
scroll to position [709, 0]
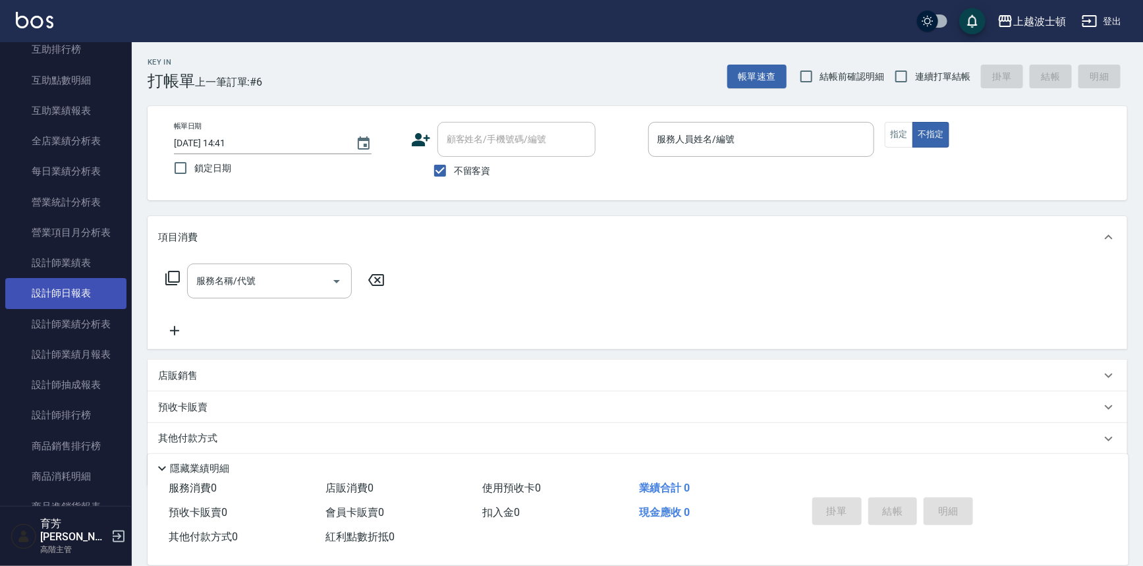
click at [76, 286] on link "設計師日報表" at bounding box center [65, 293] width 121 height 30
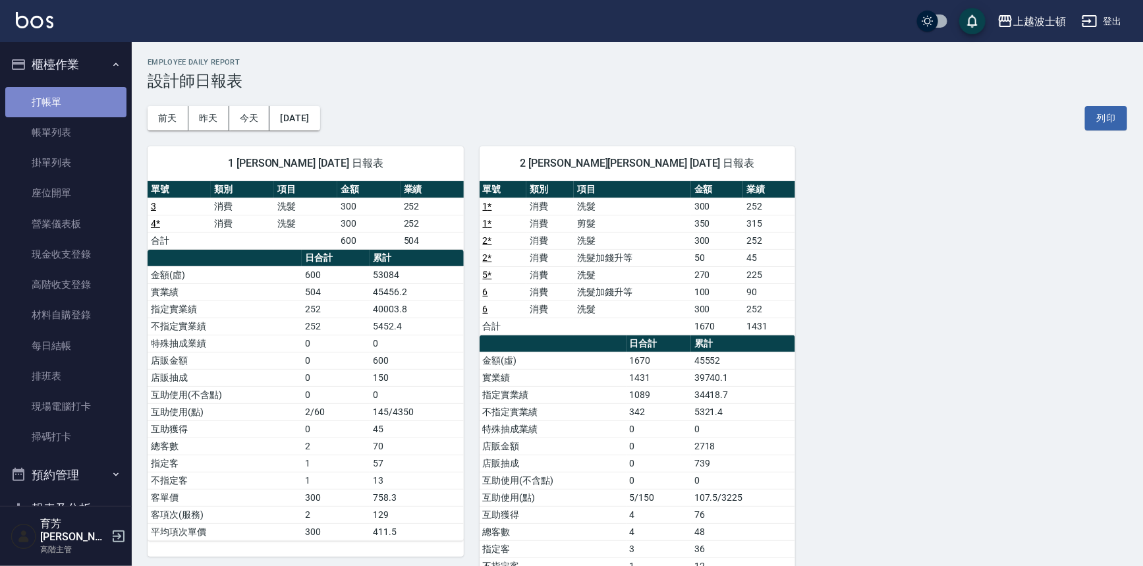
click at [95, 95] on link "打帳單" at bounding box center [65, 102] width 121 height 30
